Goal: Transaction & Acquisition: Purchase product/service

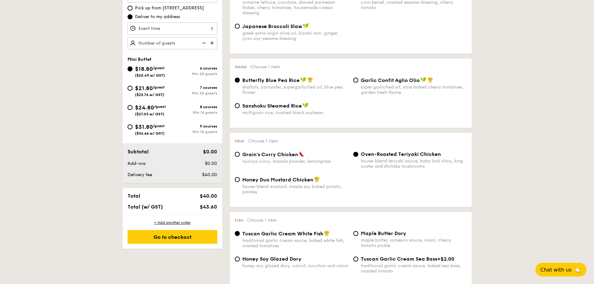
scroll to position [125, 0]
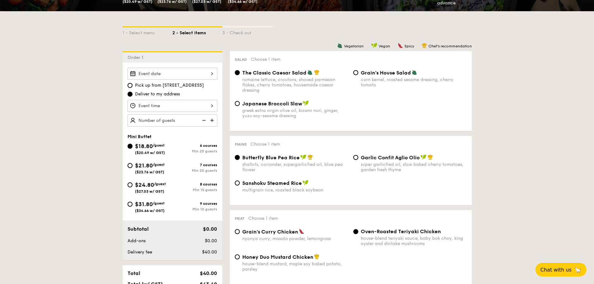
drag, startPoint x: 130, startPoint y: 163, endPoint x: 209, endPoint y: 165, distance: 78.6
click at [130, 163] on input "$21.80 /guest ($23.76 w/ GST) 7 courses Min 20 guests" at bounding box center [130, 165] width 5 height 5
radio input "true"
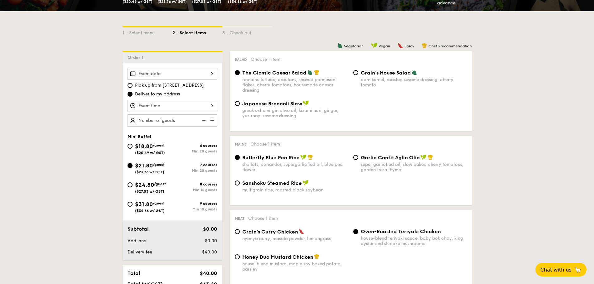
radio input "true"
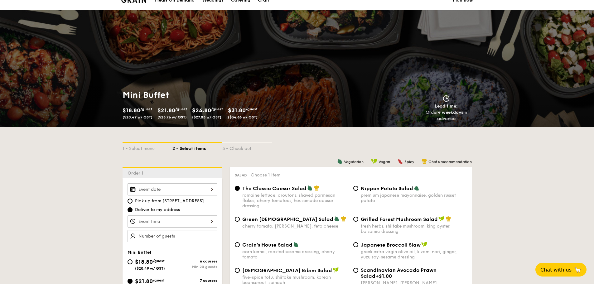
scroll to position [0, 0]
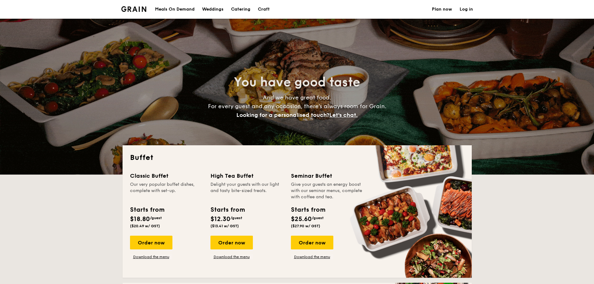
select select
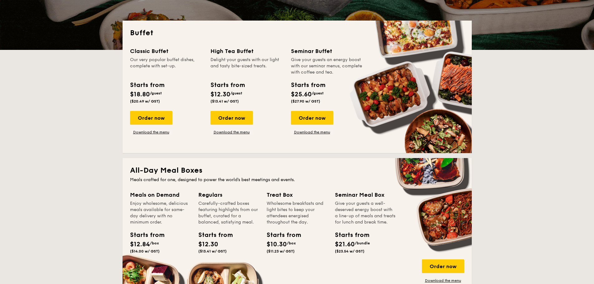
scroll to position [281, 0]
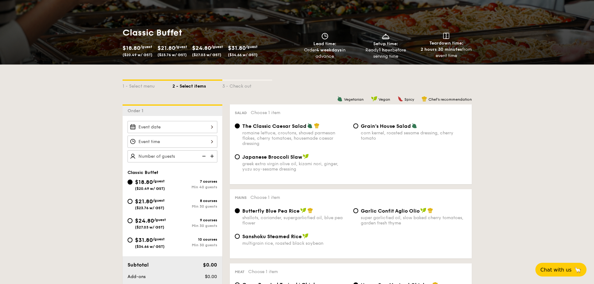
scroll to position [156, 0]
